Goal: Information Seeking & Learning: Learn about a topic

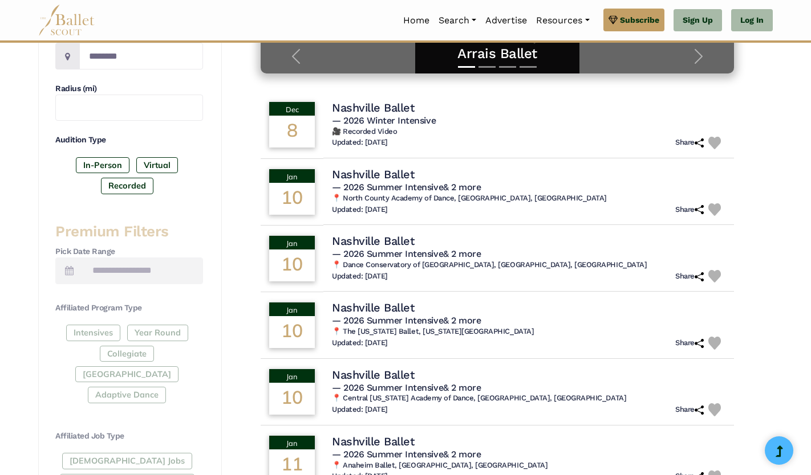
scroll to position [294, 0]
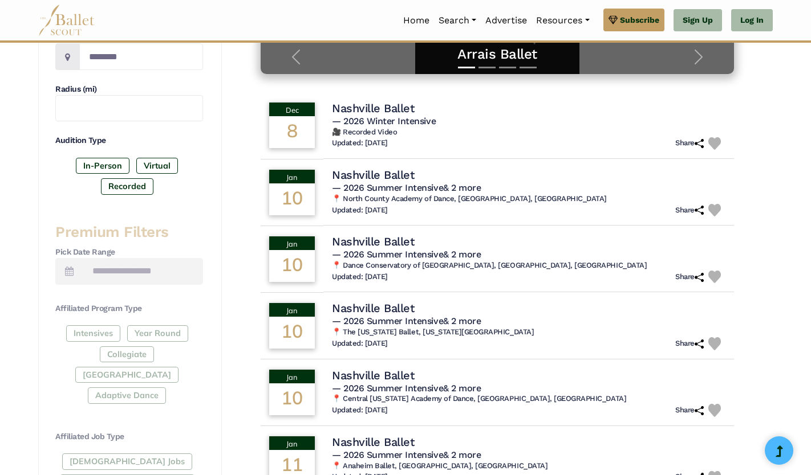
click at [106, 335] on div "Intensives Year Round Collegiate Post High School Adaptive Dance" at bounding box center [129, 367] width 148 height 83
click at [104, 162] on label "In-Person" at bounding box center [103, 166] width 54 height 16
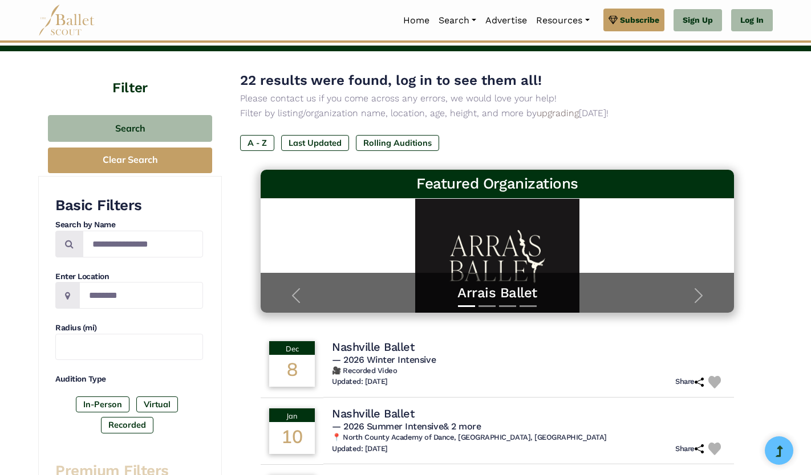
scroll to position [0, 0]
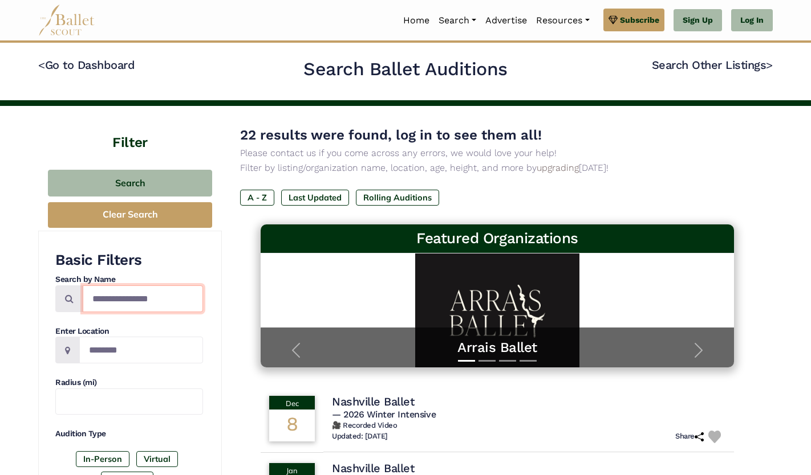
click at [159, 293] on input "**********" at bounding box center [143, 299] width 120 height 27
type input "*"
click at [200, 306] on input "Search by names..." at bounding box center [143, 299] width 120 height 27
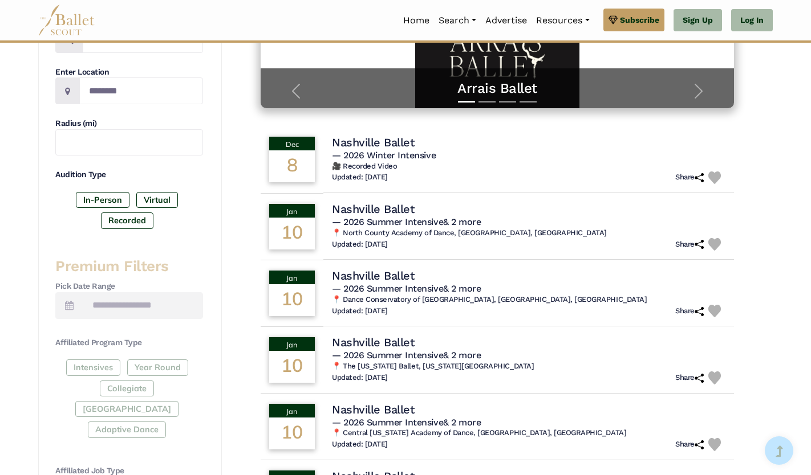
scroll to position [261, 0]
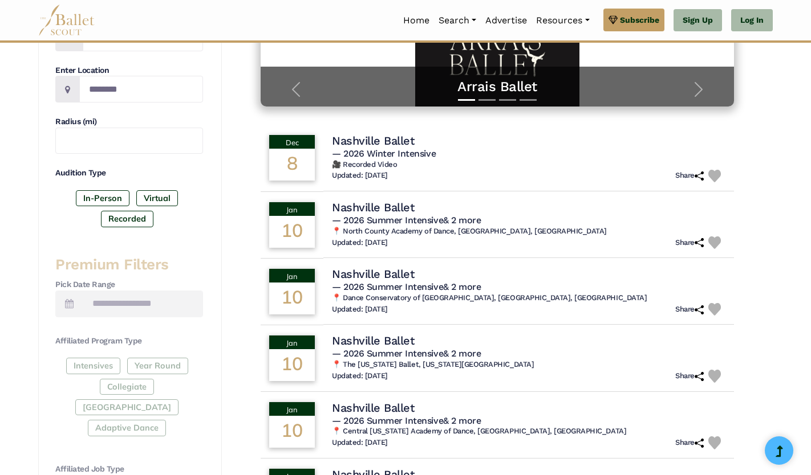
click at [55, 6] on img at bounding box center [66, 20] width 57 height 31
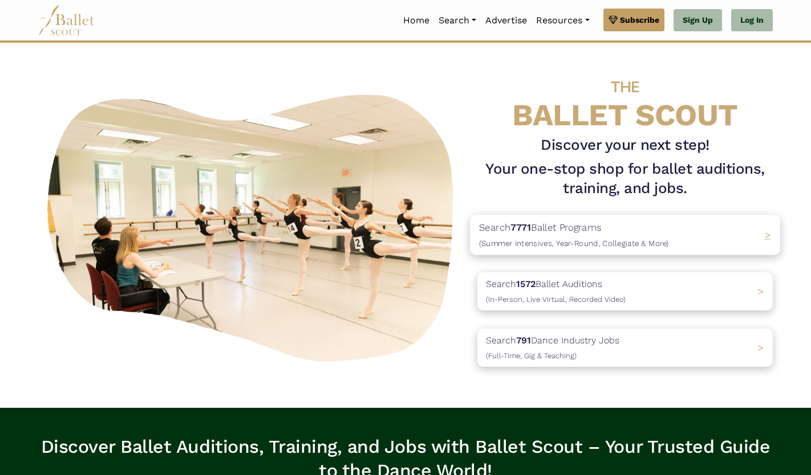
click at [610, 245] on span "(Summer Intensives, Year-Round, Collegiate & More)" at bounding box center [574, 243] width 190 height 9
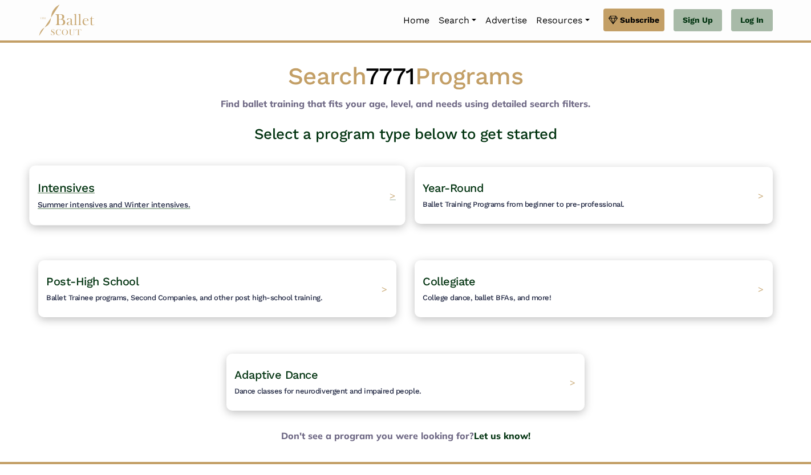
click at [348, 184] on div "Intensives Summer intensives and Winter intensives. >" at bounding box center [217, 195] width 376 height 60
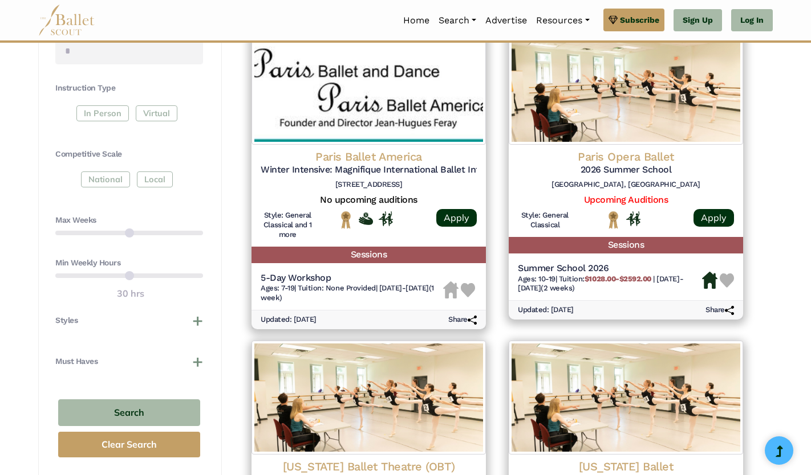
scroll to position [544, 0]
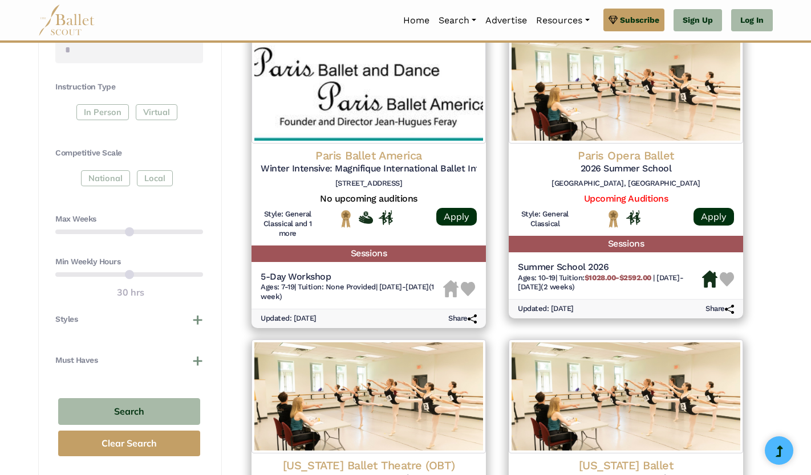
drag, startPoint x: 200, startPoint y: 232, endPoint x: 168, endPoint y: 216, distance: 36.5
click at [168, 216] on div "Max Weeks" at bounding box center [129, 228] width 148 height 29
click at [91, 115] on div "In Person Virtual" at bounding box center [129, 114] width 148 height 21
click at [104, 113] on div "In Person Virtual" at bounding box center [129, 114] width 148 height 21
click at [88, 108] on div "In Person Virtual" at bounding box center [129, 114] width 148 height 21
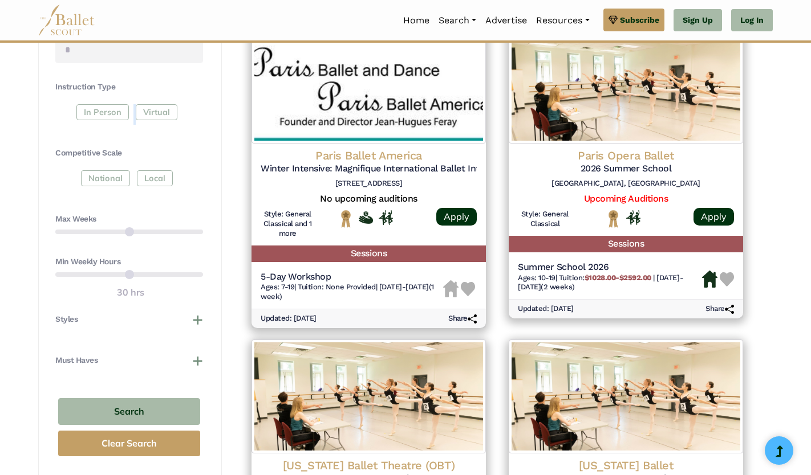
click at [88, 108] on div "In Person Virtual" at bounding box center [129, 114] width 148 height 21
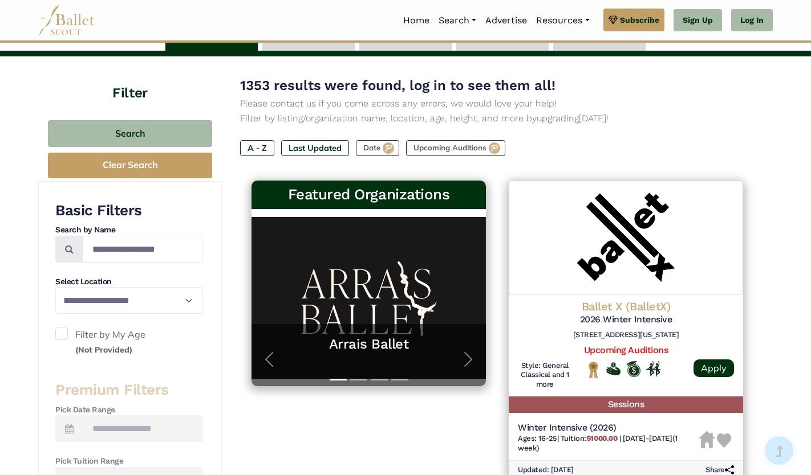
scroll to position [81, 0]
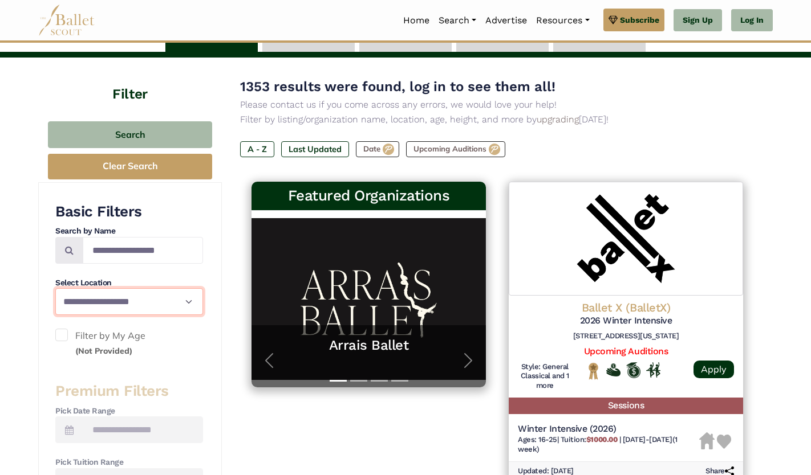
click at [143, 305] on select "**********" at bounding box center [129, 301] width 148 height 27
click at [117, 307] on select "**********" at bounding box center [129, 301] width 148 height 27
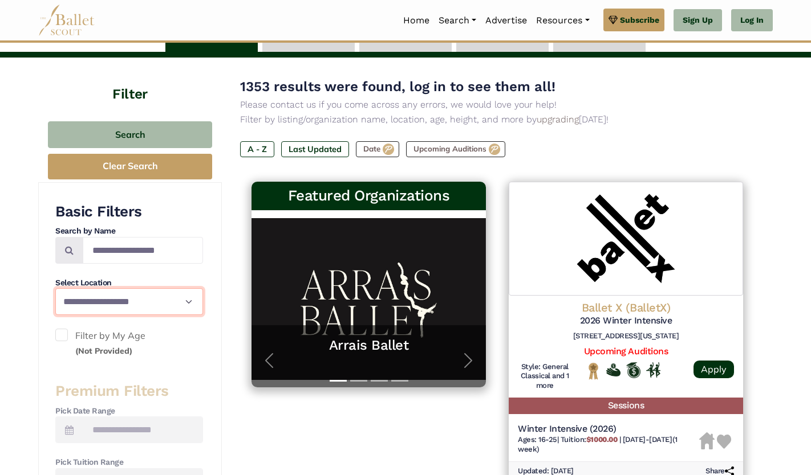
select select "**"
click at [55, 288] on select "**********" at bounding box center [129, 301] width 148 height 27
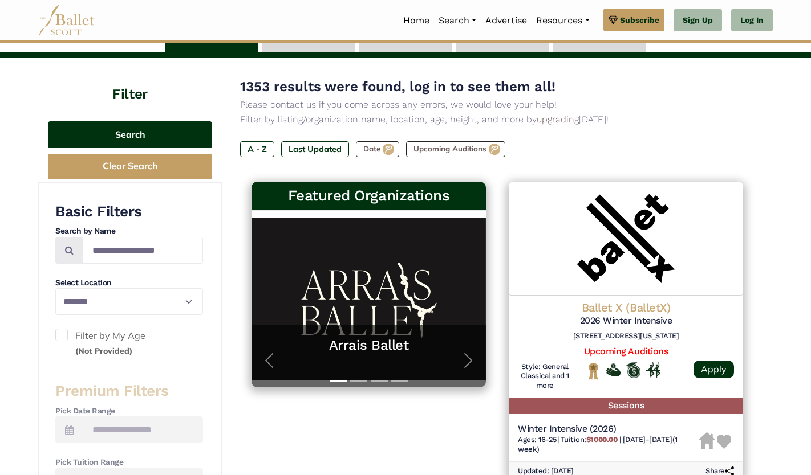
click at [160, 132] on button "Search" at bounding box center [130, 134] width 164 height 27
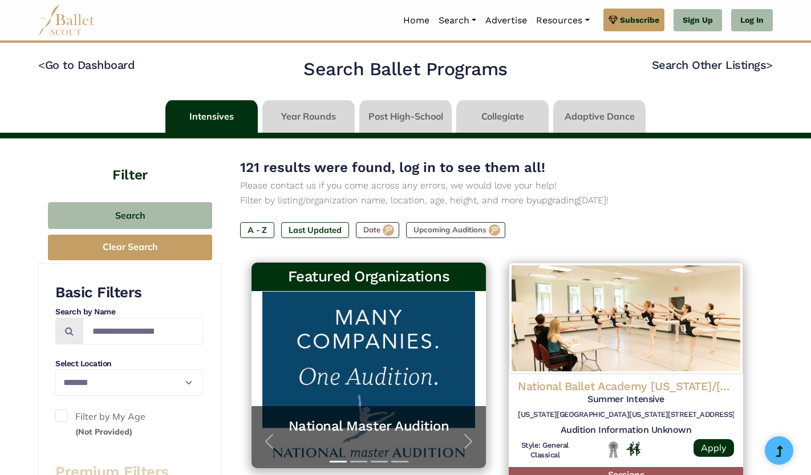
select select "**"
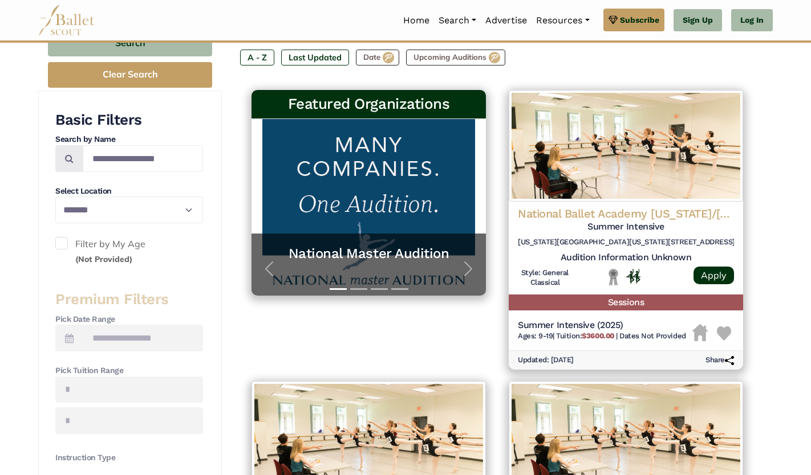
scroll to position [175, 0]
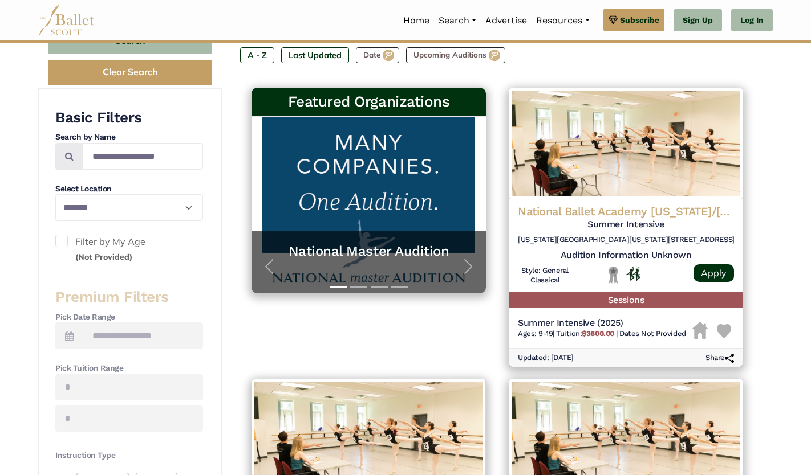
click at [422, 238] on div "National Master Audition" at bounding box center [368, 262] width 234 height 62
click at [465, 262] on span "button" at bounding box center [468, 267] width 18 height 18
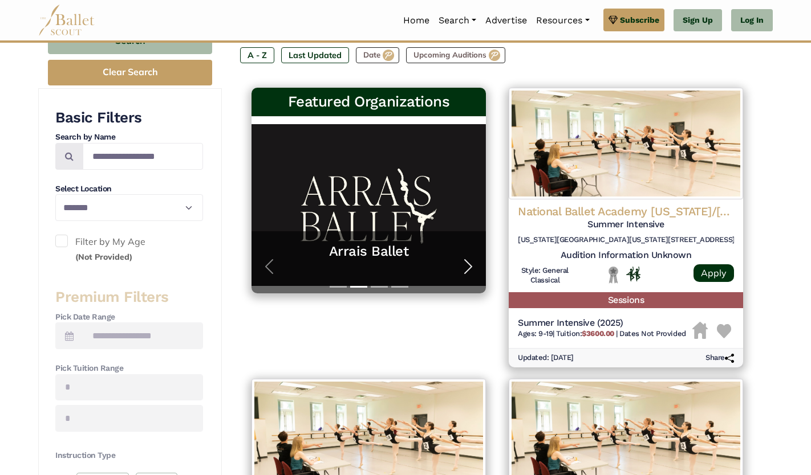
click at [465, 262] on span "button" at bounding box center [468, 267] width 18 height 18
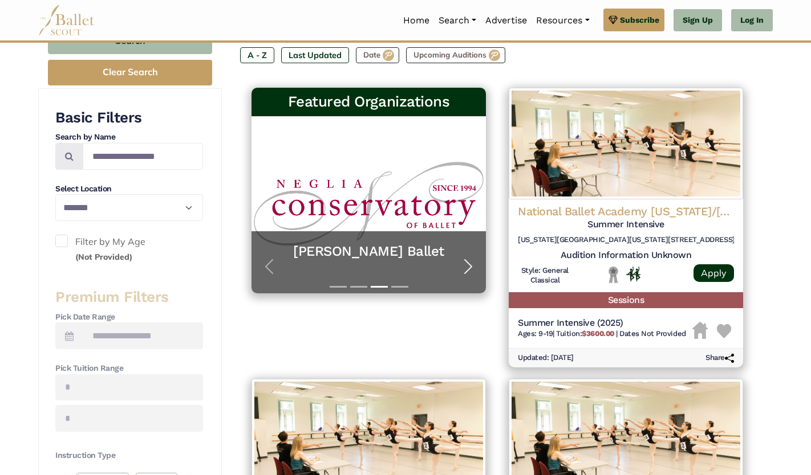
click at [465, 262] on span "button" at bounding box center [468, 267] width 18 height 18
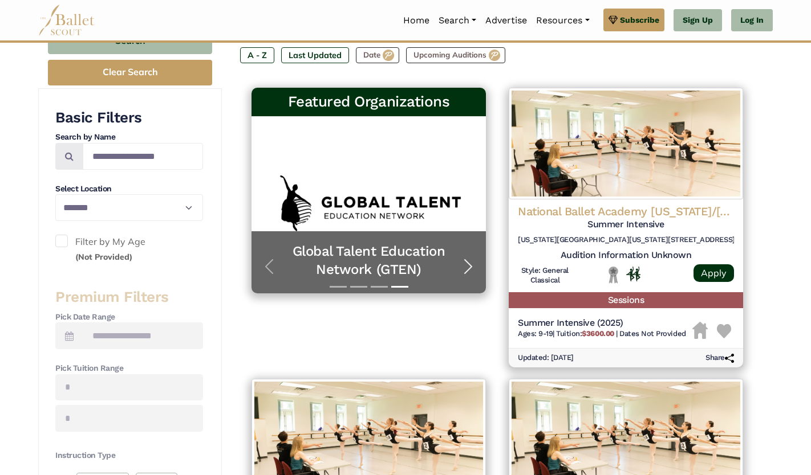
click at [465, 262] on span "button" at bounding box center [468, 267] width 18 height 18
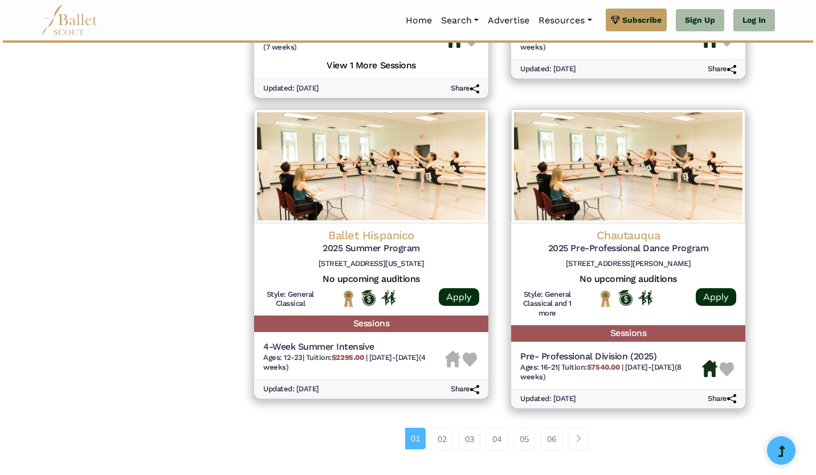
scroll to position [1404, 0]
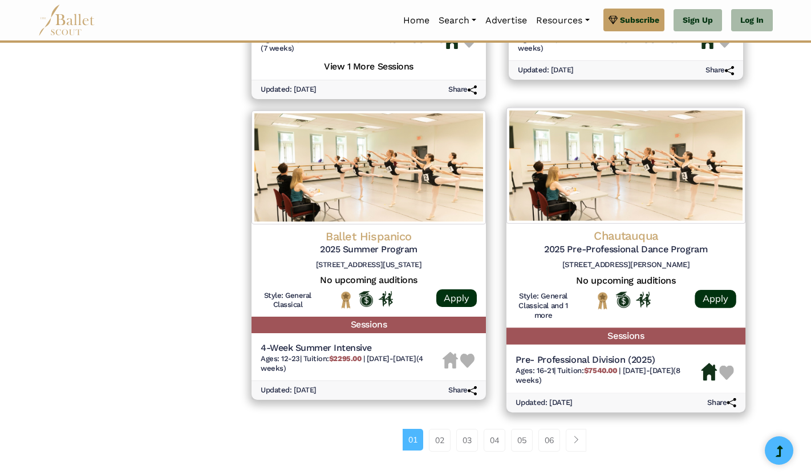
click at [670, 256] on h5 "2025 Pre-Professional Dance Program" at bounding box center [625, 250] width 221 height 12
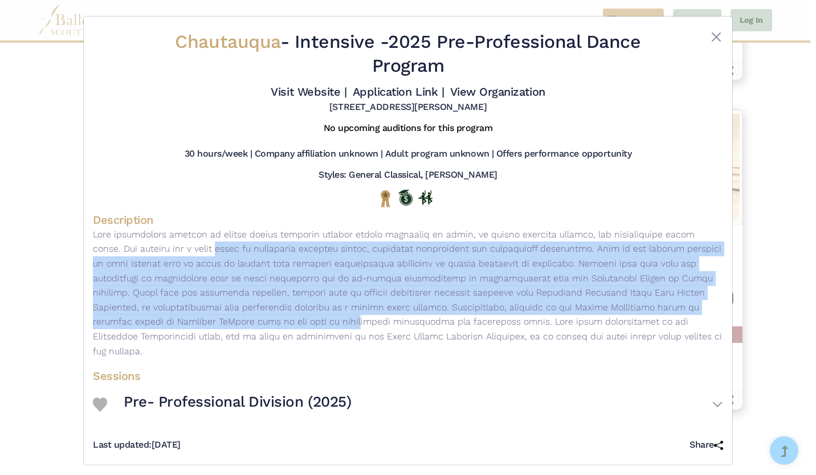
drag, startPoint x: 731, startPoint y: 235, endPoint x: 766, endPoint y: 308, distance: 81.1
click at [766, 308] on div "Chautauqua - Intensive - 2025 Pre-Professional Dance Program Visit Website | Ap…" at bounding box center [408, 237] width 816 height 475
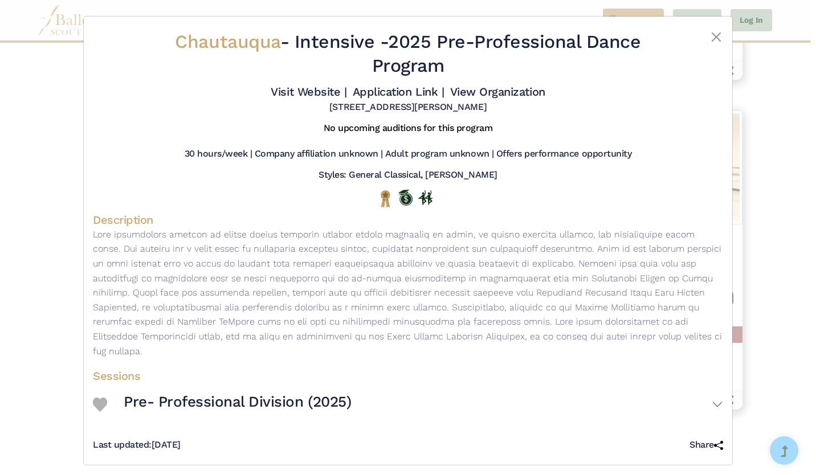
drag, startPoint x: 766, startPoint y: 308, endPoint x: 682, endPoint y: 333, distance: 87.9
click at [682, 333] on p at bounding box center [408, 292] width 631 height 131
